Goal: Use online tool/utility: Use online tool/utility

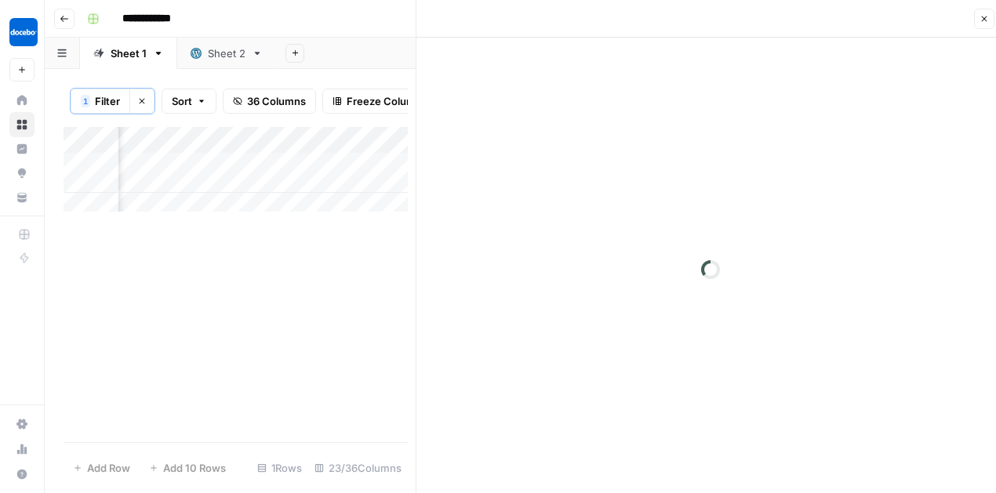
scroll to position [0, 2143]
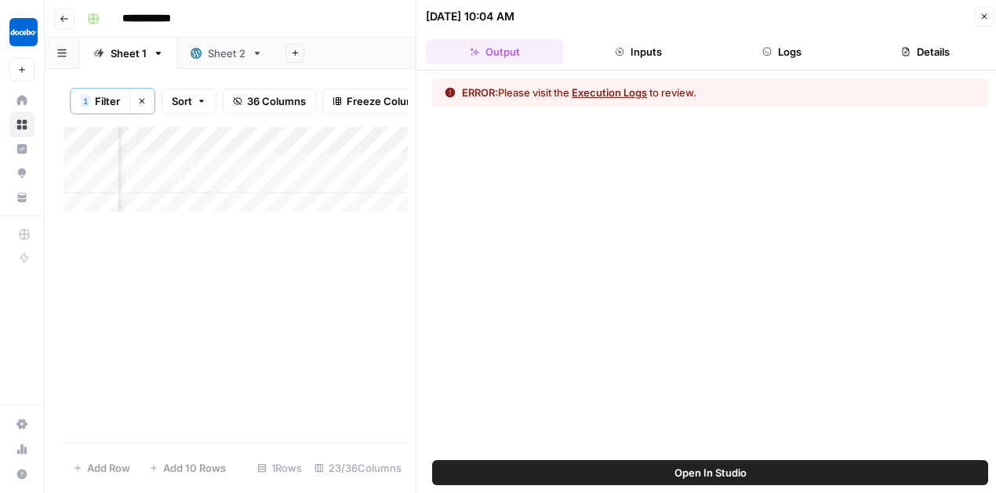
click at [643, 93] on button "Execution Logs" at bounding box center [609, 93] width 75 height 16
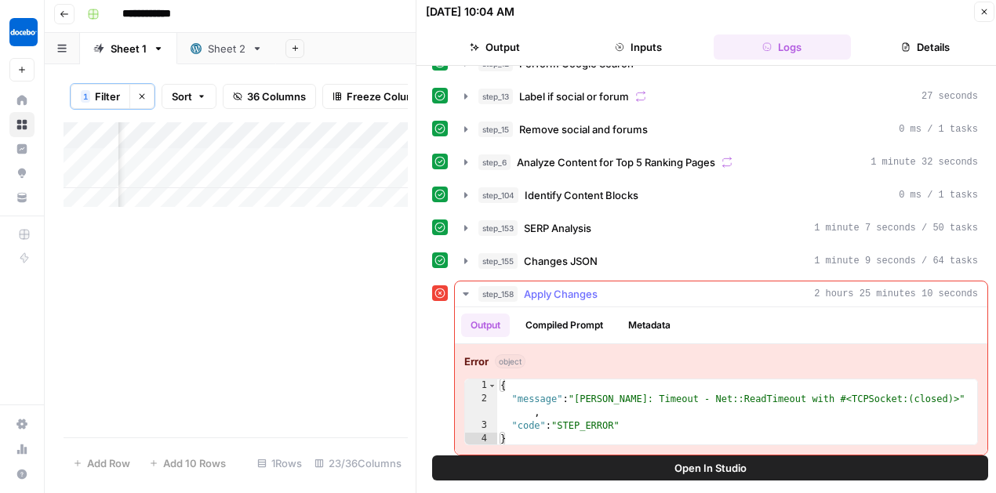
scroll to position [8, 0]
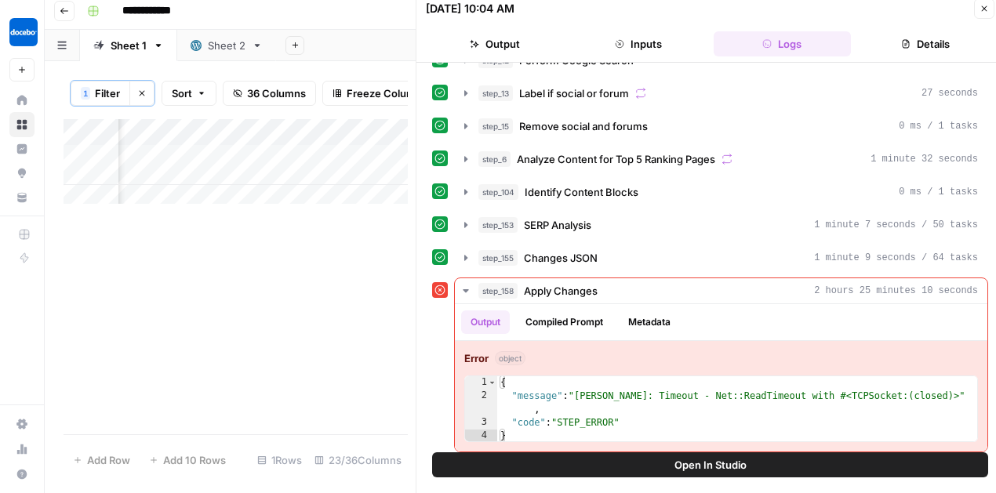
click at [703, 464] on span "Open In Studio" at bounding box center [710, 465] width 72 height 16
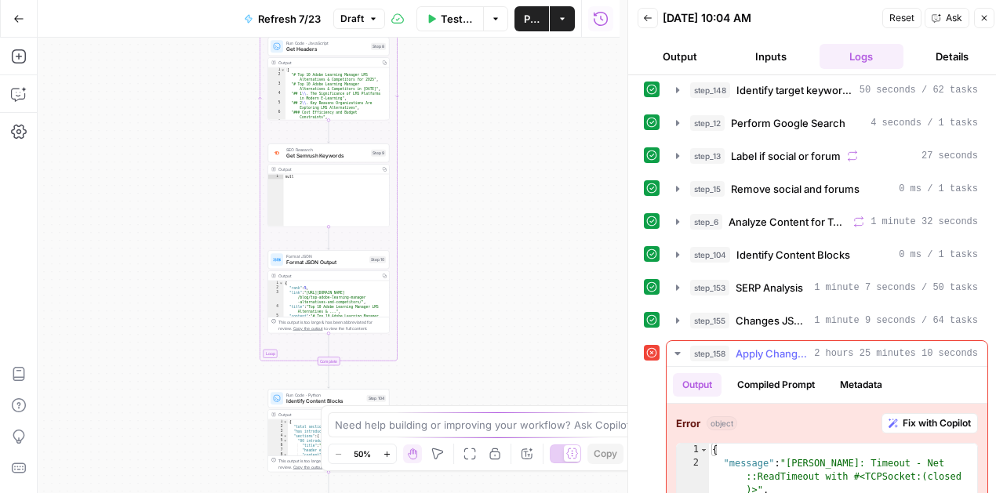
scroll to position [136, 0]
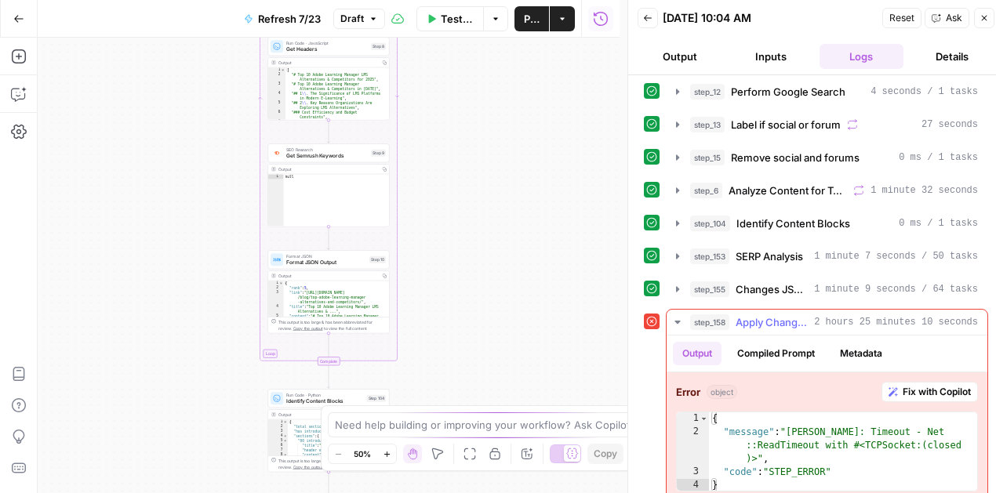
click at [911, 385] on span "Fix with Copilot" at bounding box center [937, 392] width 68 height 14
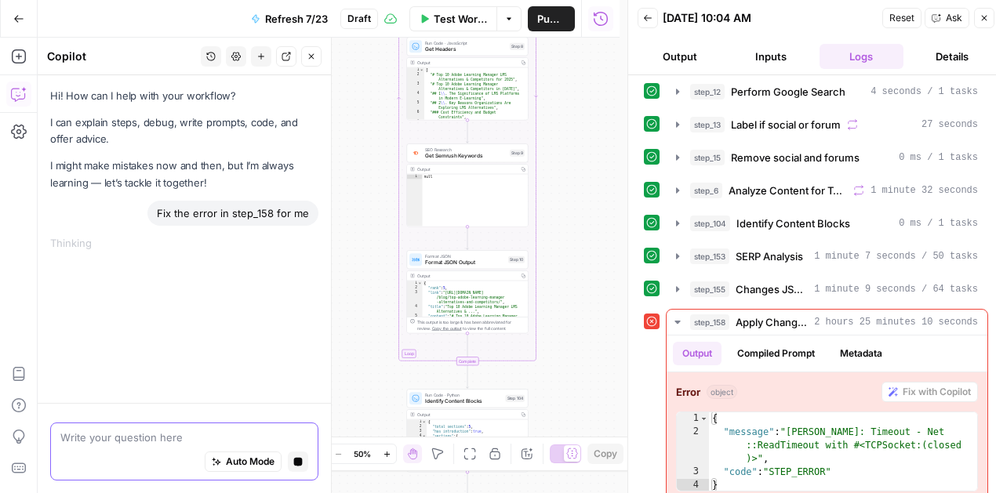
click at [229, 464] on span "Auto Mode" at bounding box center [250, 462] width 49 height 14
